Goal: Information Seeking & Learning: Learn about a topic

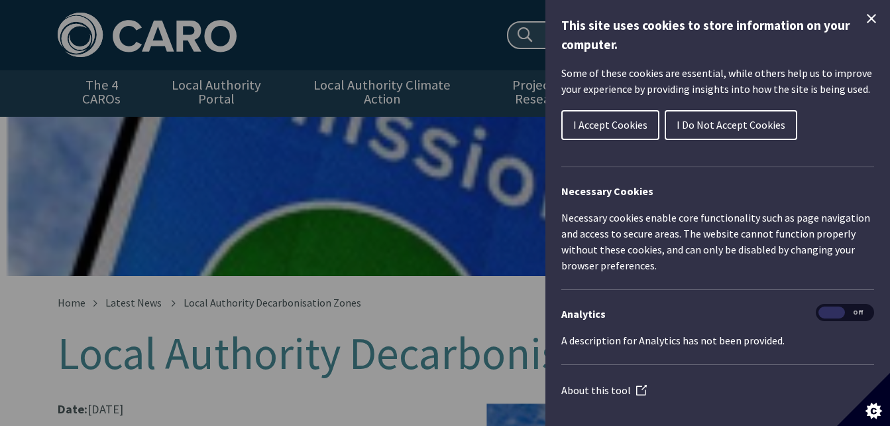
click at [625, 134] on button "I Accept Cookies" at bounding box center [611, 125] width 98 height 30
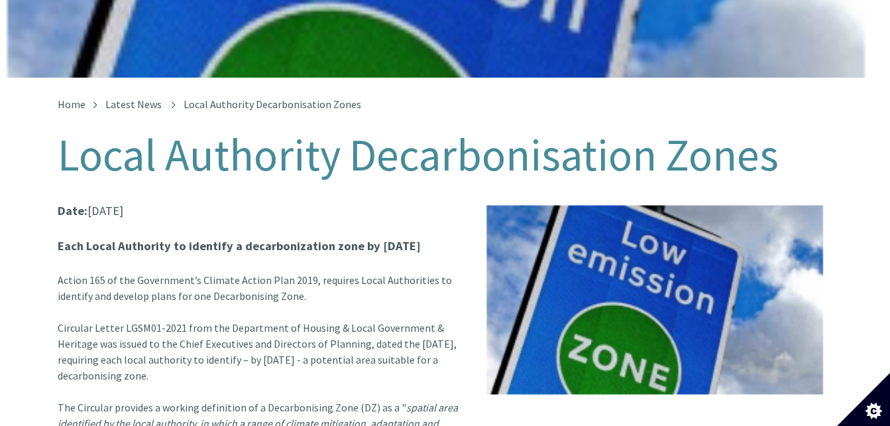
scroll to position [203, 0]
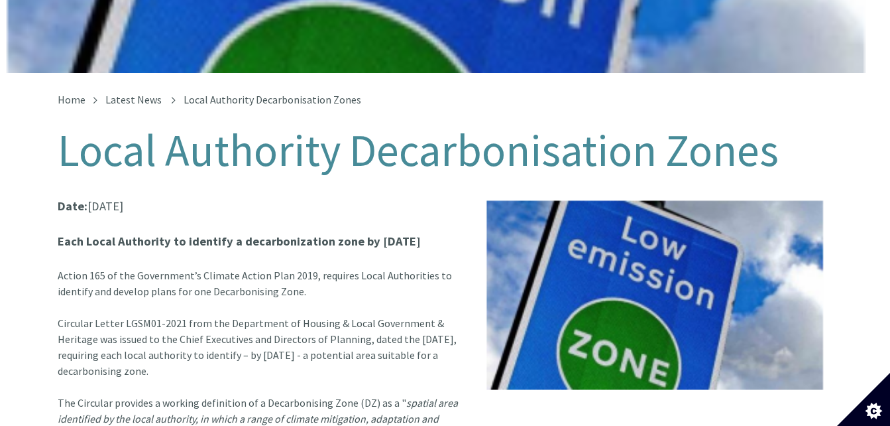
click at [159, 282] on font "Action 165 of the Government’s Climate Action Plan 2019, requires Local Authori…" at bounding box center [255, 283] width 394 height 29
click at [127, 196] on p "Date: 11 Feb 2021" at bounding box center [446, 205] width 776 height 19
drag, startPoint x: 326, startPoint y: 273, endPoint x: 312, endPoint y: 253, distance: 24.3
click at [322, 271] on div "Action 165 of the Government’s Climate Action Plan 2019, requires Local Authori…" at bounding box center [446, 291] width 776 height 48
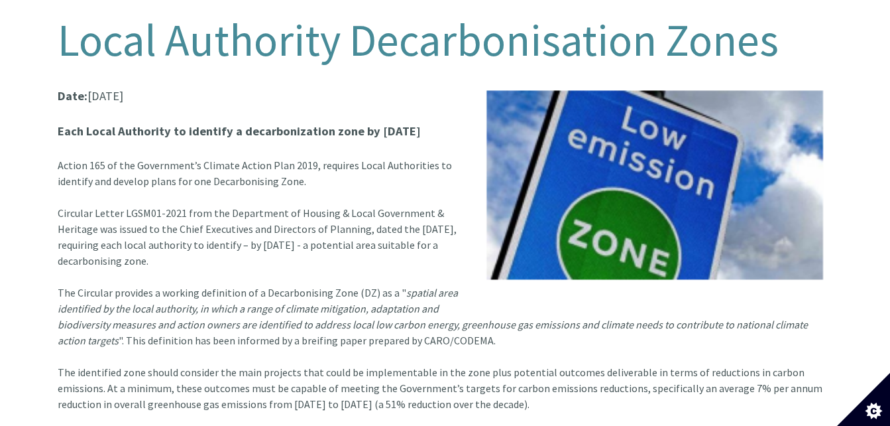
scroll to position [180, 0]
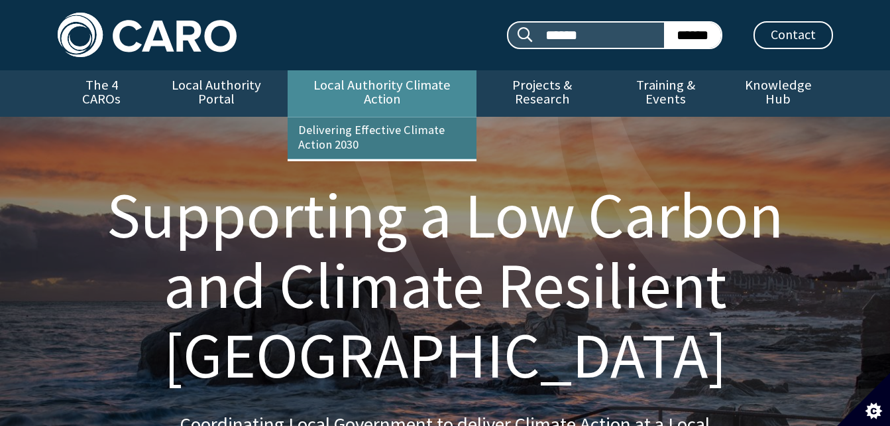
click at [386, 117] on link "Delivering Effective Climate Action 2030" at bounding box center [382, 137] width 189 height 41
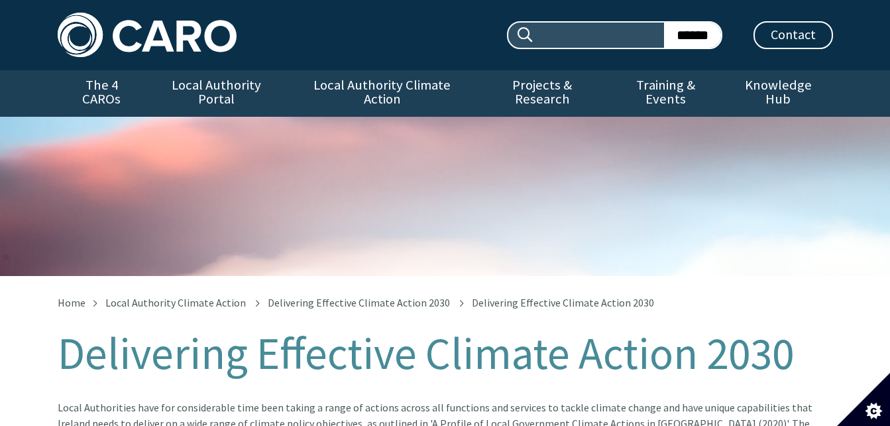
click at [568, 40] on input "Search site:" at bounding box center [599, 35] width 129 height 25
type input "**********"
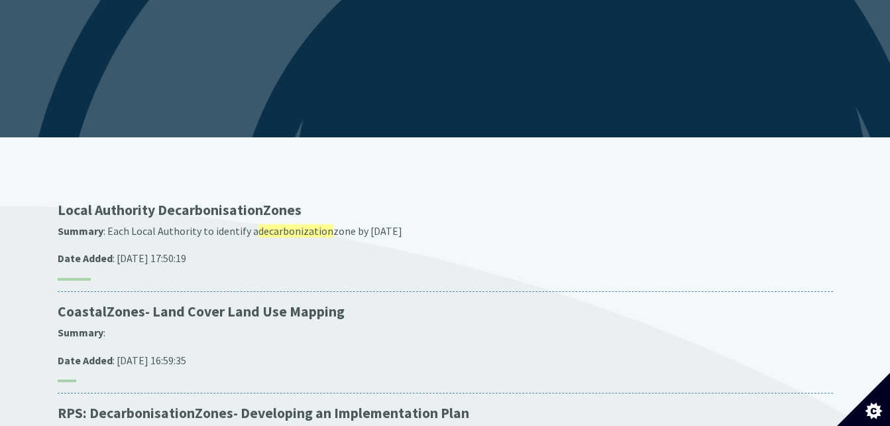
scroll to position [157, 0]
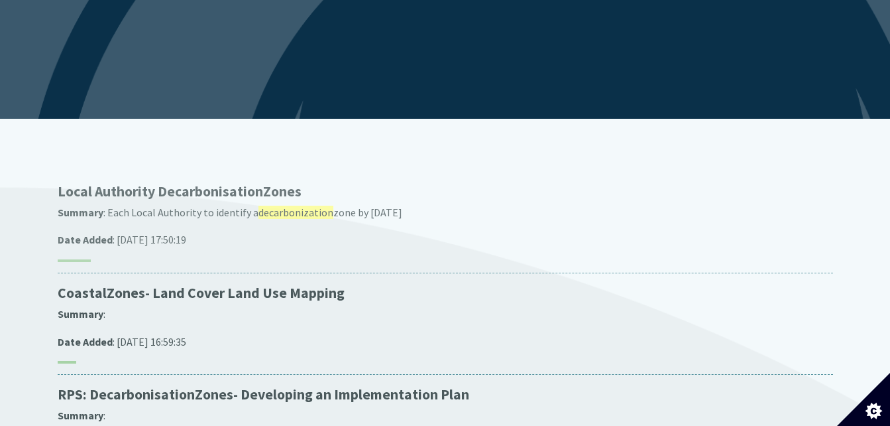
click at [96, 182] on p "Local Authority Decarbonisation Zones" at bounding box center [446, 191] width 776 height 19
